Goal: Complete application form

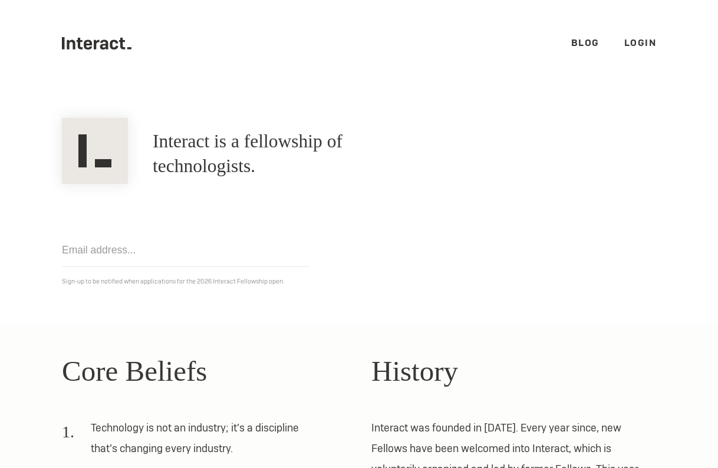
click at [627, 41] on link "Login" at bounding box center [641, 43] width 32 height 12
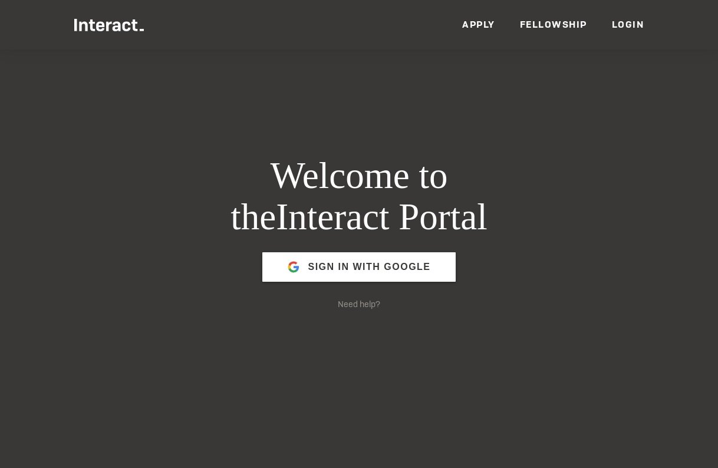
click at [480, 22] on link "Apply" at bounding box center [478, 24] width 33 height 12
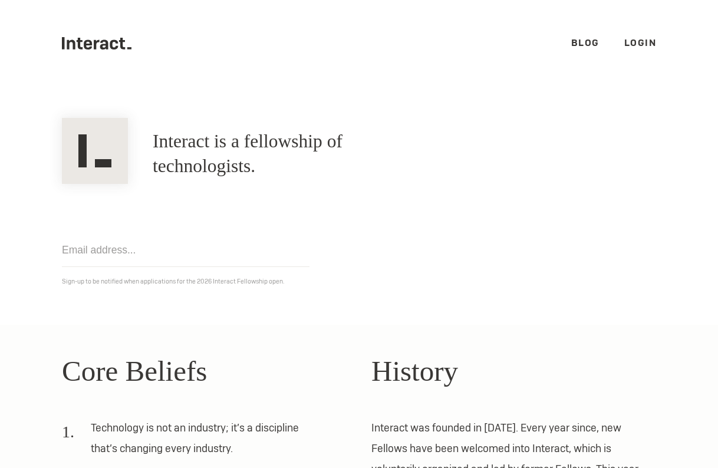
click at [230, 241] on input "email" at bounding box center [186, 251] width 248 height 34
